Goal: Task Accomplishment & Management: Manage account settings

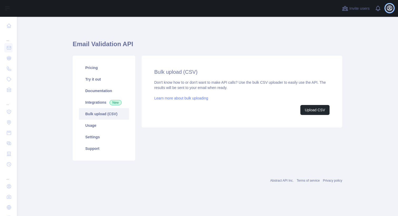
click at [390, 10] on icon "button" at bounding box center [389, 8] width 5 height 5
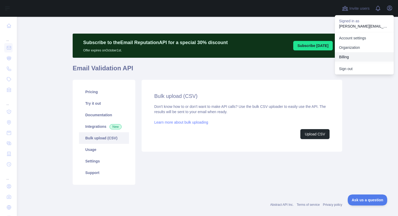
click at [347, 58] on button "Billing" at bounding box center [364, 56] width 59 height 9
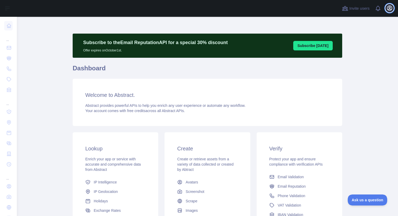
click at [387, 8] on icon "button" at bounding box center [389, 8] width 6 height 6
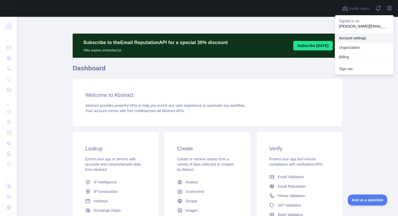
click at [352, 38] on link "Account settings" at bounding box center [364, 37] width 59 height 9
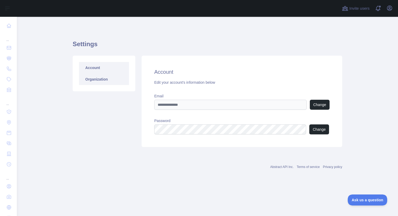
click at [99, 80] on link "Organization" at bounding box center [104, 80] width 50 height 12
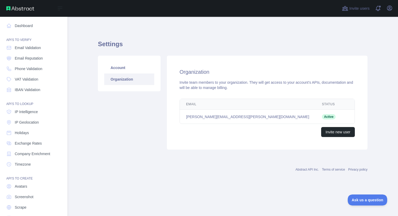
scroll to position [15, 0]
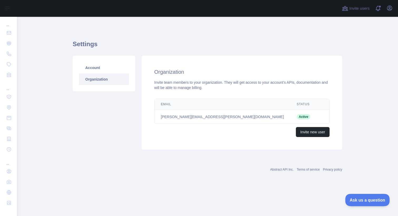
click at [363, 201] on span "Ask us a question" at bounding box center [364, 200] width 39 height 4
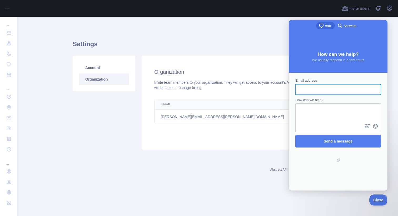
scroll to position [0, 0]
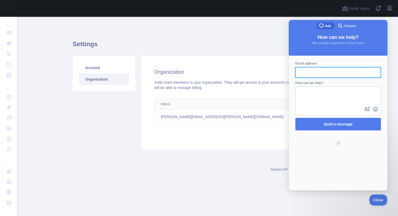
click at [330, 72] on input "Email address" at bounding box center [337, 72] width 77 height 9
type input "**********"
click at [325, 101] on textarea "How can we help?" at bounding box center [338, 96] width 84 height 19
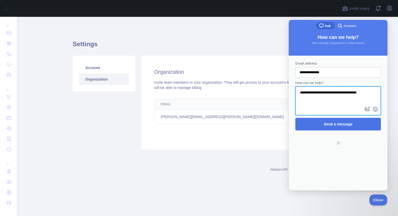
type textarea "**********"
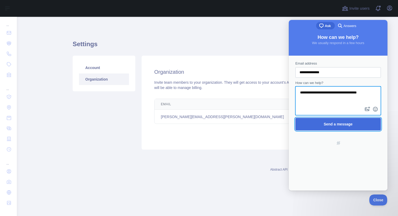
click at [316, 127] on span "Send a message" at bounding box center [338, 124] width 74 height 12
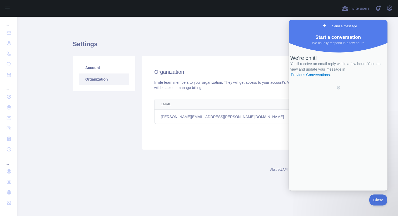
click at [321, 25] on span "Go back" at bounding box center [324, 25] width 6 height 6
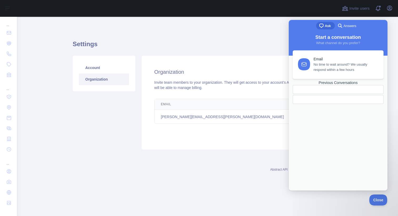
click at [281, 26] on div "Settings Account Organization Organization Invite team members to your organiza…" at bounding box center [207, 103] width 269 height 172
click at [375, 202] on button "Close" at bounding box center [377, 199] width 18 height 11
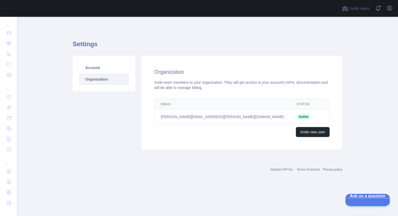
click at [373, 198] on span "Ask us a question" at bounding box center [365, 196] width 40 height 4
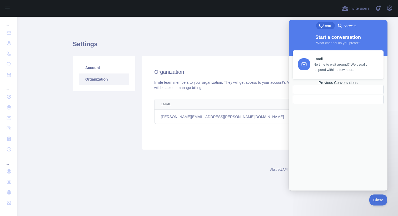
click at [353, 28] on span "Answers" at bounding box center [349, 25] width 13 height 5
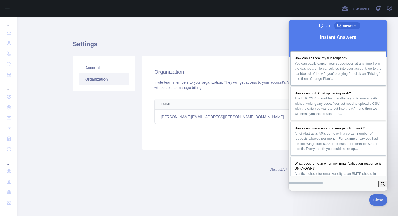
click at [343, 56] on span "How can I cancel my subscription?" at bounding box center [320, 58] width 53 height 4
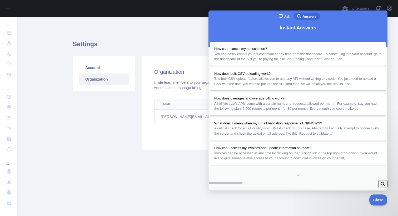
scroll to position [238, 0]
click at [170, 40] on h1 "Settings" at bounding box center [207, 46] width 269 height 13
click at [219, 194] on button "Close" at bounding box center [214, 197] width 9 height 7
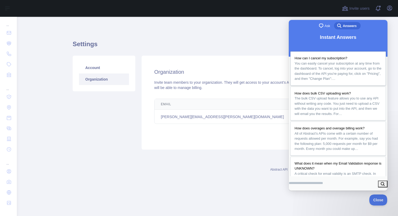
click at [338, 67] on span "You can easily cancel your subscription at any time from the dashboard. To canc…" at bounding box center [337, 71] width 87 height 19
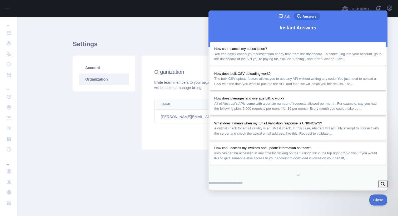
click at [139, 46] on h1 "Settings" at bounding box center [207, 46] width 269 height 13
click at [219, 194] on button "Close" at bounding box center [214, 197] width 9 height 7
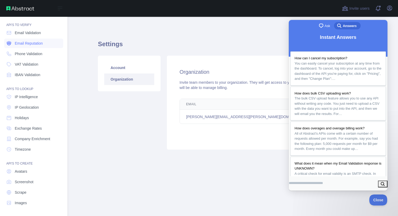
click at [27, 44] on span "Email Reputation" at bounding box center [29, 43] width 28 height 5
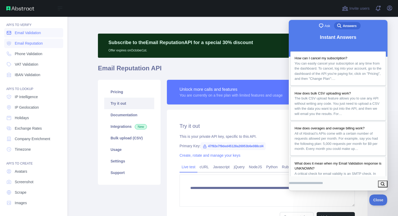
click at [30, 33] on span "Email Validation" at bounding box center [28, 32] width 26 height 5
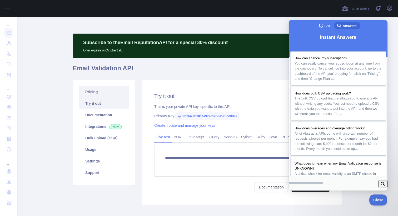
click at [103, 93] on link "Pricing" at bounding box center [104, 92] width 50 height 12
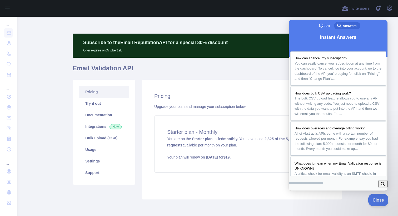
click at [380, 202] on button "Close" at bounding box center [377, 199] width 18 height 11
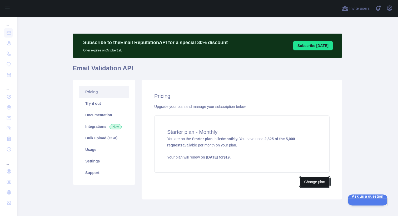
click at [312, 184] on button "Change plan" at bounding box center [315, 182] width 30 height 10
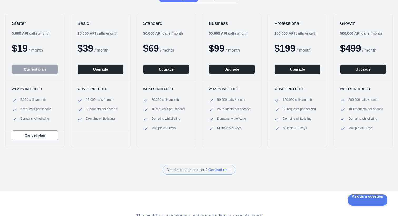
scroll to position [104, 0]
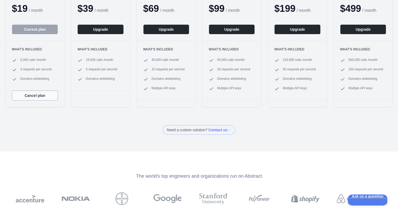
click at [48, 98] on button "Cancel plan" at bounding box center [35, 96] width 46 height 10
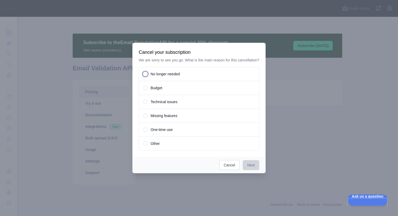
click at [173, 77] on span "No longer needed" at bounding box center [164, 74] width 29 height 5
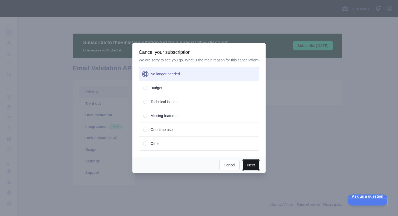
click at [250, 169] on button "Next" at bounding box center [250, 165] width 17 height 10
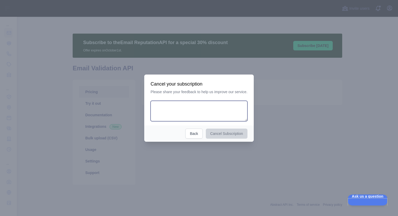
click at [178, 105] on textarea at bounding box center [198, 111] width 97 height 21
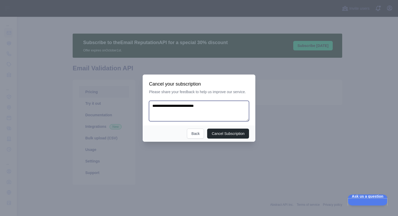
type textarea "**********"
type textarea "****"
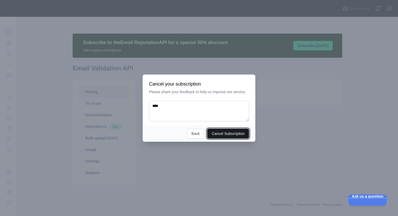
click at [237, 133] on button "Cancel Subscription" at bounding box center [228, 134] width 42 height 10
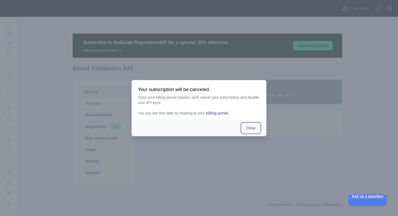
click at [252, 128] on button "Close" at bounding box center [250, 128] width 18 height 10
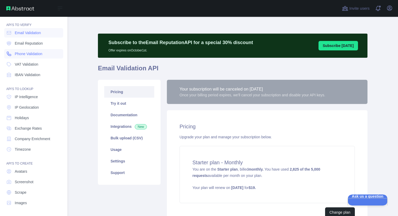
click at [17, 53] on span "Phone Validation" at bounding box center [29, 53] width 28 height 5
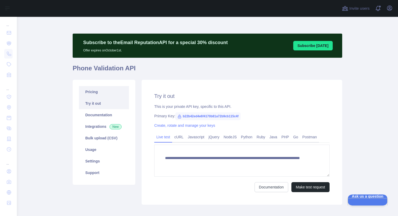
click at [106, 92] on link "Pricing" at bounding box center [104, 92] width 50 height 12
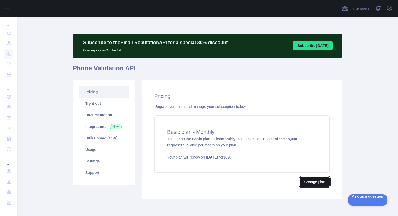
click at [311, 184] on button "Change plan" at bounding box center [315, 182] width 30 height 10
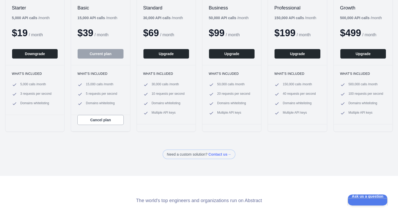
scroll to position [80, 0]
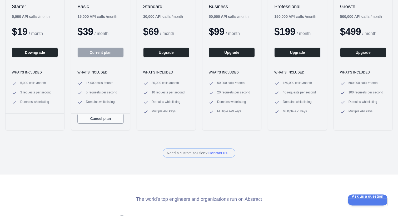
click at [106, 119] on button "Cancel plan" at bounding box center [100, 119] width 46 height 10
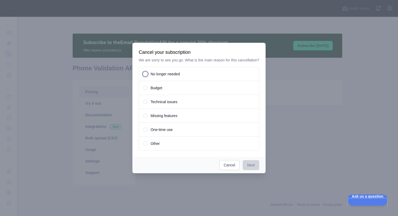
click at [192, 78] on div "No longer needed" at bounding box center [199, 74] width 120 height 14
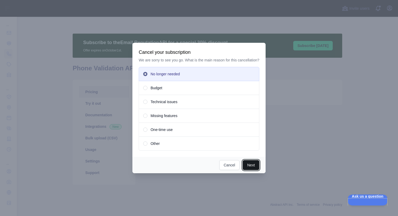
click at [253, 170] on button "Next" at bounding box center [250, 165] width 17 height 10
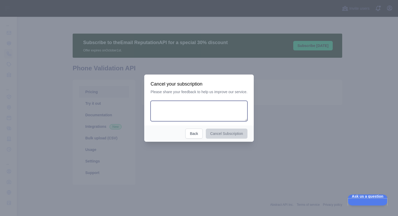
click at [229, 114] on textarea at bounding box center [198, 111] width 97 height 21
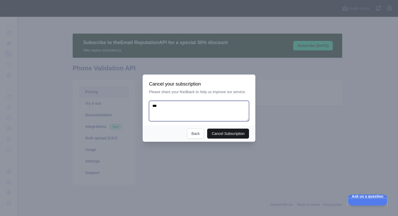
type textarea "***"
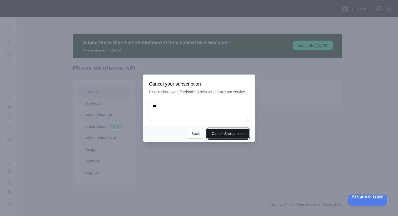
click at [242, 134] on button "Cancel Subscription" at bounding box center [228, 134] width 42 height 10
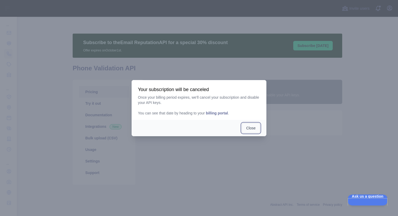
click at [250, 129] on button "Close" at bounding box center [250, 128] width 18 height 10
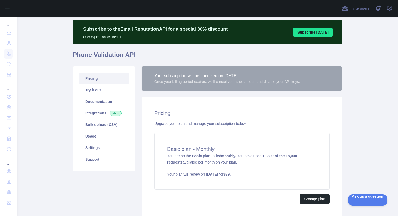
scroll to position [24, 0]
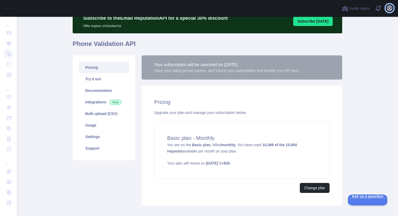
click at [387, 9] on icon "button" at bounding box center [389, 8] width 5 height 5
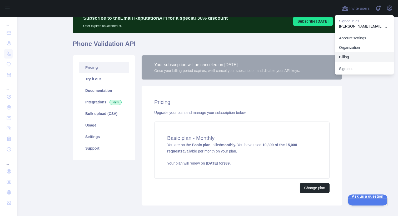
click at [342, 55] on button "Billing" at bounding box center [364, 56] width 59 height 9
